Goal: Information Seeking & Learning: Learn about a topic

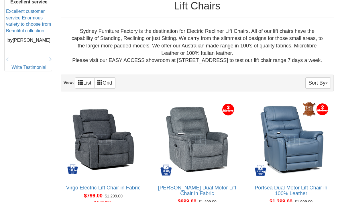
scroll to position [277, 0]
click at [91, 141] on img at bounding box center [103, 140] width 79 height 79
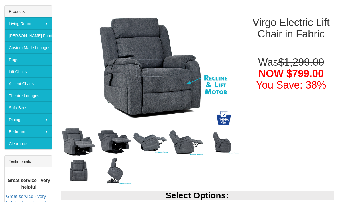
scroll to position [86, 0]
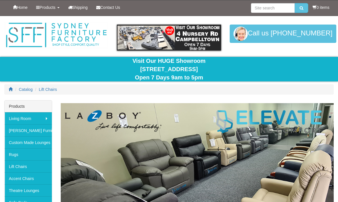
scroll to position [297, 0]
click at [263, 5] on input "search" at bounding box center [273, 8] width 44 height 10
type input "Okin recliner"
click at [300, 8] on button "submit" at bounding box center [301, 8] width 13 height 10
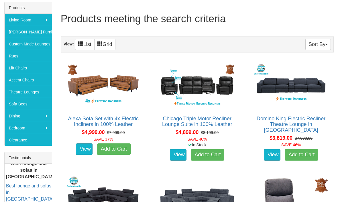
scroll to position [81, 0]
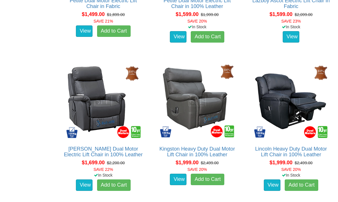
scroll to position [613, 0]
click at [80, 191] on link "View" at bounding box center [84, 185] width 17 height 11
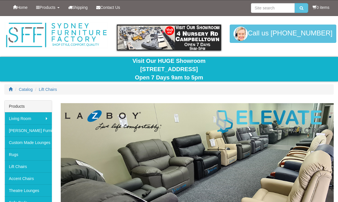
scroll to position [633, 0]
